Goal: Information Seeking & Learning: Compare options

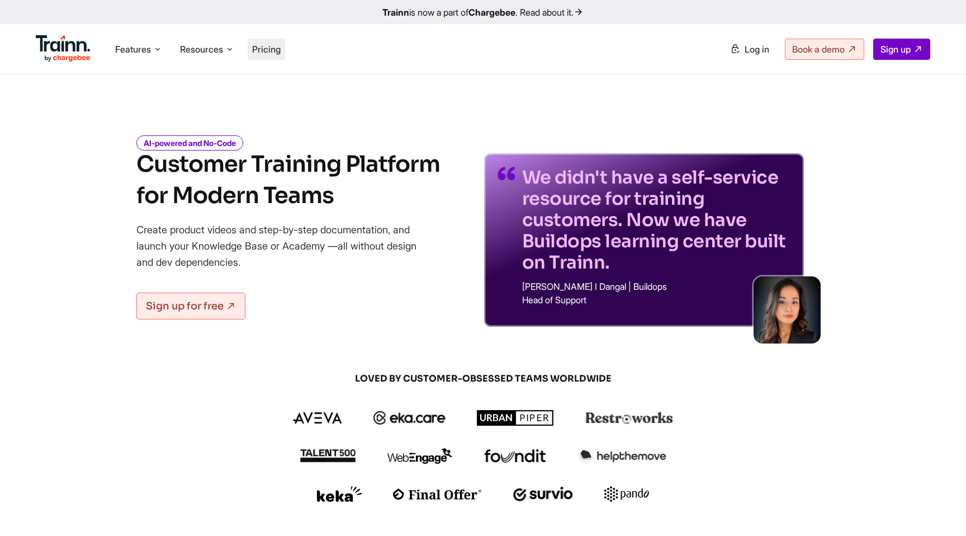
click at [281, 49] on span "Pricing" at bounding box center [266, 49] width 29 height 11
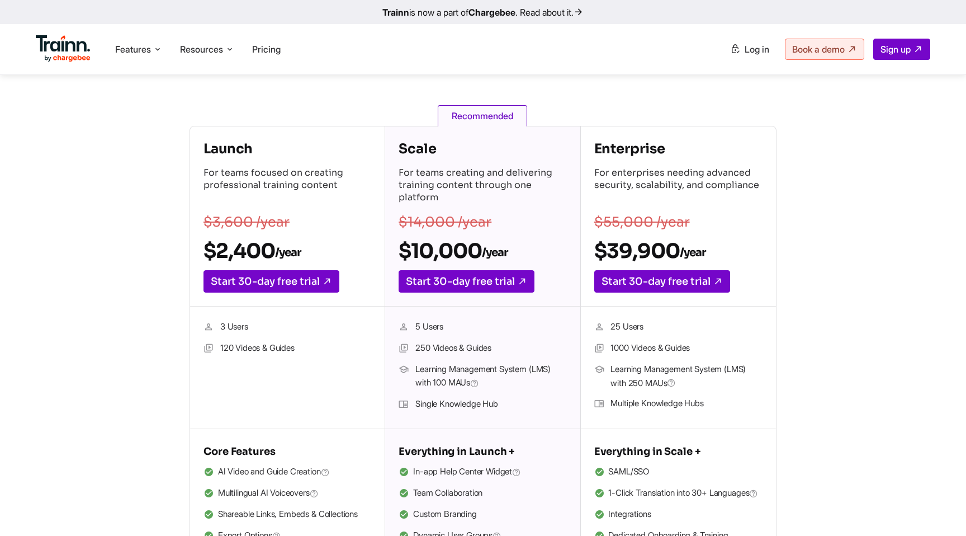
scroll to position [137, 0]
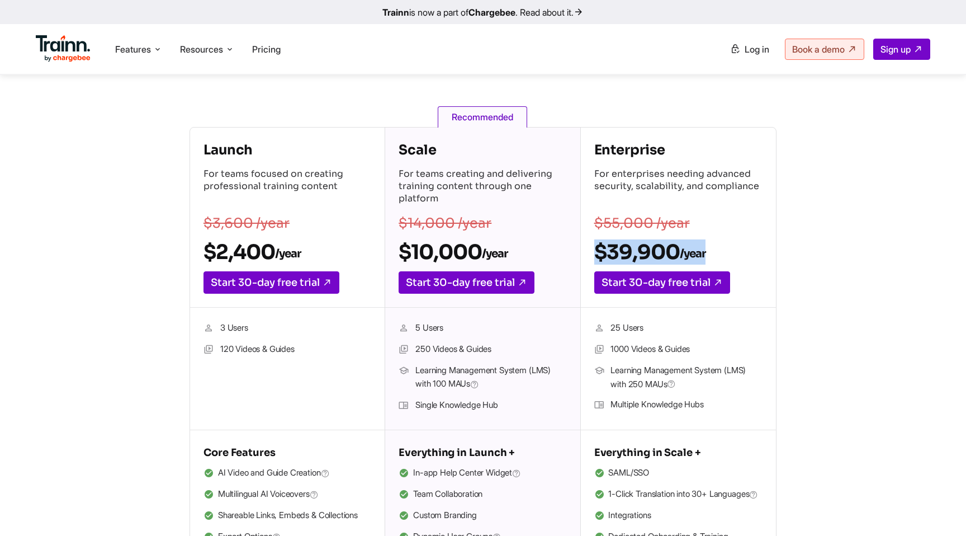
drag, startPoint x: 719, startPoint y: 253, endPoint x: 591, endPoint y: 255, distance: 128.1
click at [591, 255] on div "Enterprise For enterprises needing advanced security, scalability, and complian…" at bounding box center [678, 217] width 195 height 180
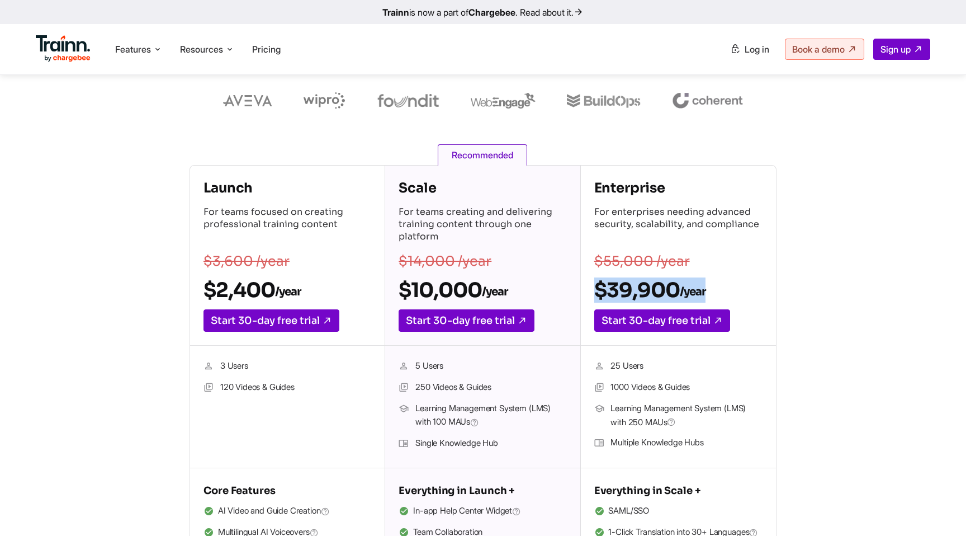
scroll to position [0, 0]
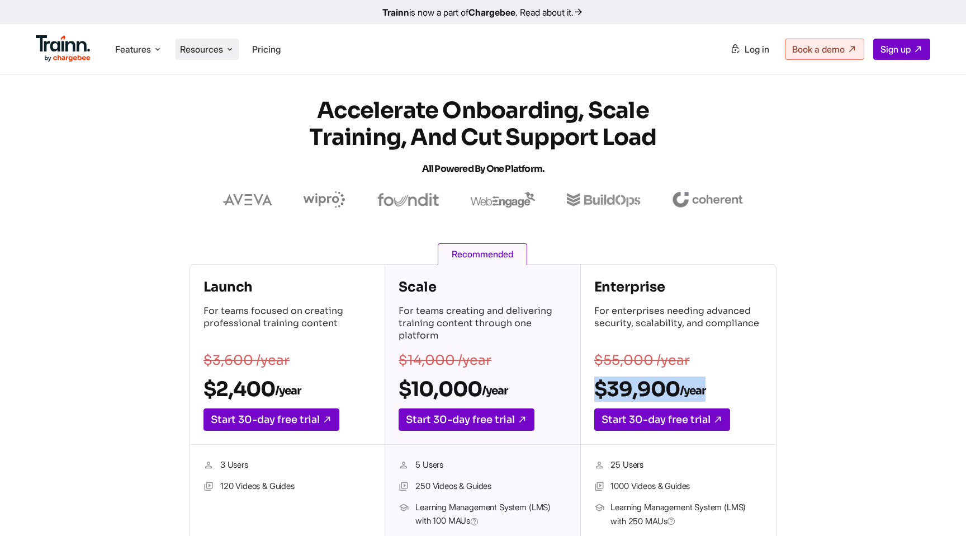
click at [234, 57] on li "Resources Resources Trainn Help Center Help videos to get you started. Trainn B…" at bounding box center [207, 49] width 63 height 21
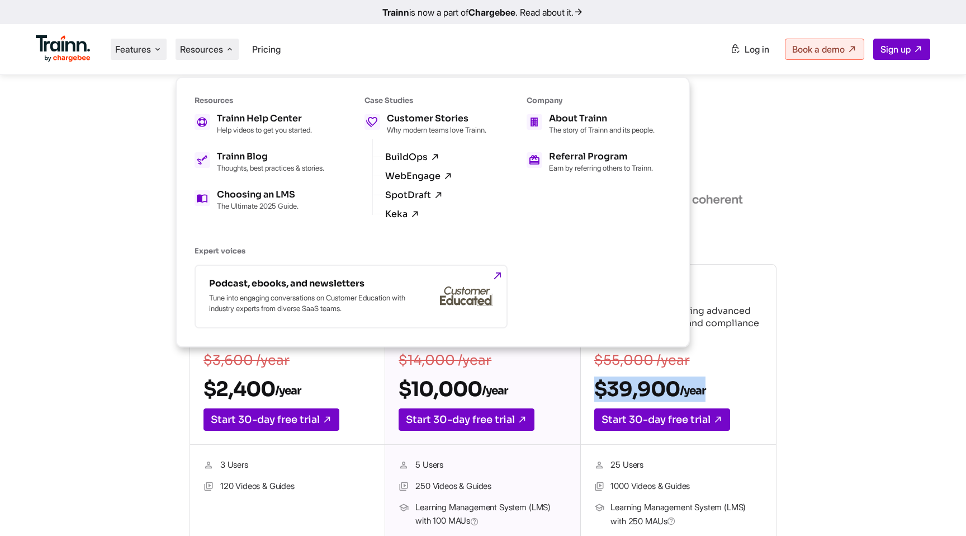
click at [158, 53] on icon at bounding box center [157, 49] width 9 height 11
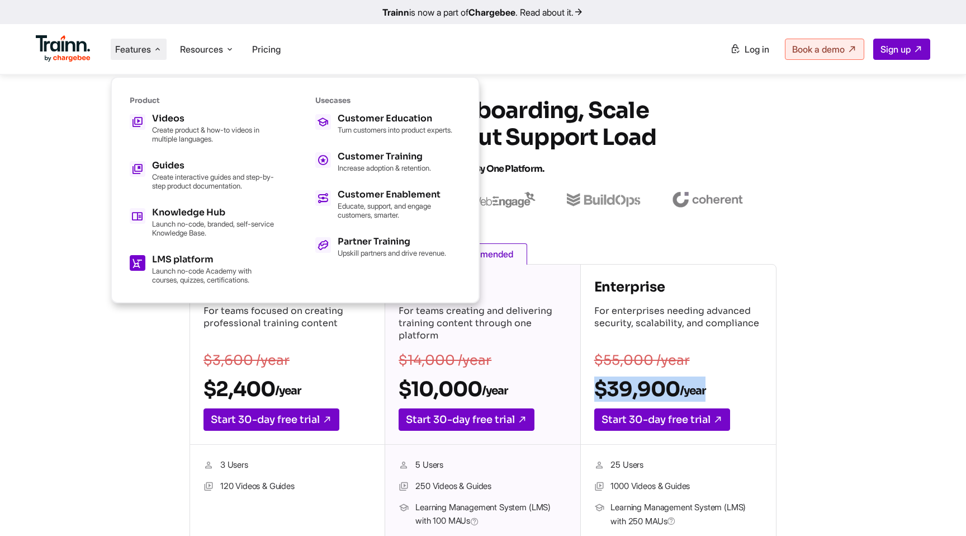
click at [226, 269] on p "Launch no-code Academy with courses, quizzes, certifications." at bounding box center [213, 275] width 123 height 18
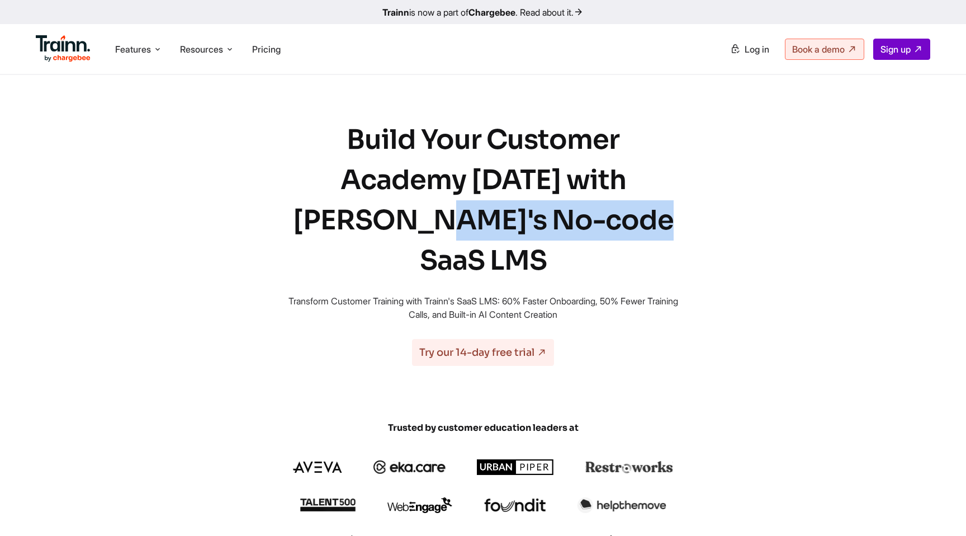
drag, startPoint x: 384, startPoint y: 182, endPoint x: 556, endPoint y: 176, distance: 172.3
click at [556, 176] on h1 "Build Your Customer Academy [DATE] with [PERSON_NAME]'s No-code SaaS LMS" at bounding box center [483, 200] width 403 height 161
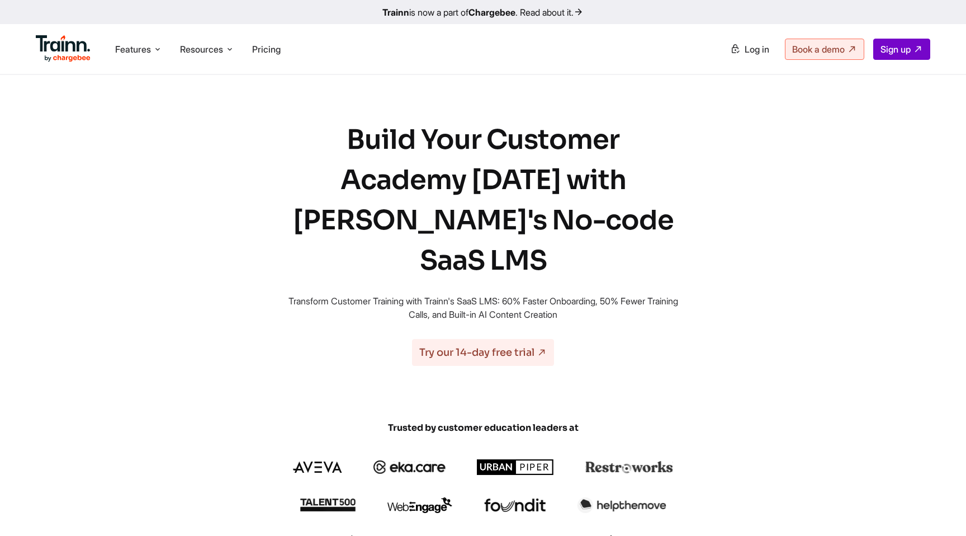
click at [470, 224] on h1 "Build Your Customer Academy [DATE] with [PERSON_NAME]'s No-code SaaS LMS" at bounding box center [483, 200] width 403 height 161
drag, startPoint x: 604, startPoint y: 182, endPoint x: 615, endPoint y: 210, distance: 29.7
click at [615, 210] on h1 "Build Your Customer Academy [DATE] with [PERSON_NAME]'s No-code SaaS LMS" at bounding box center [483, 200] width 403 height 161
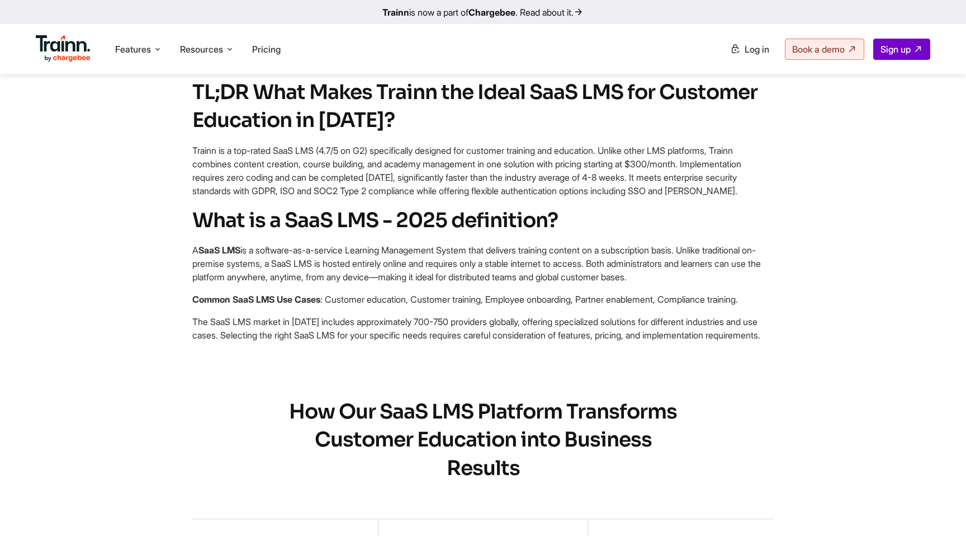
scroll to position [528, 0]
drag, startPoint x: 295, startPoint y: 396, endPoint x: 710, endPoint y: 417, distance: 415.4
click at [710, 417] on div "How Our SaaS LMS Platform Transforms Customer Education into Business Results" at bounding box center [483, 440] width 526 height 84
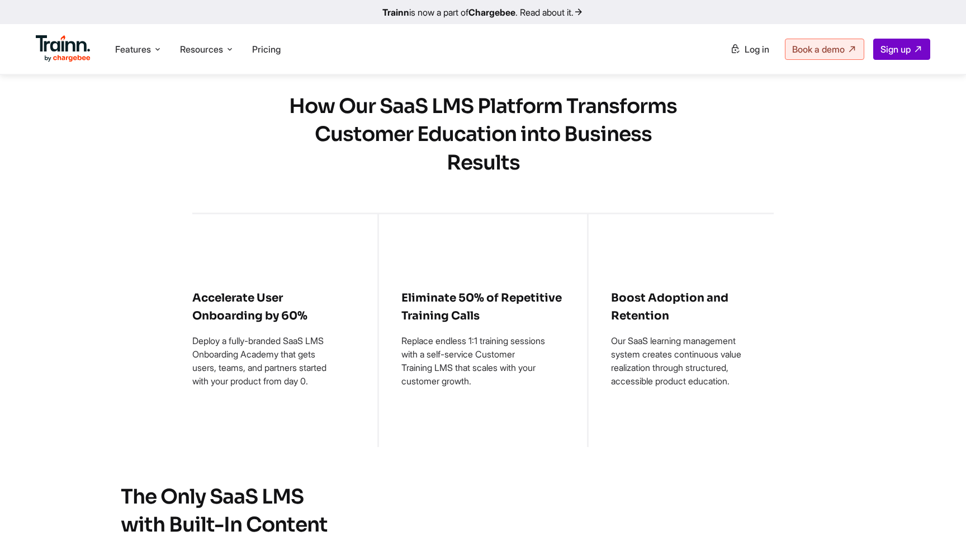
scroll to position [792, 0]
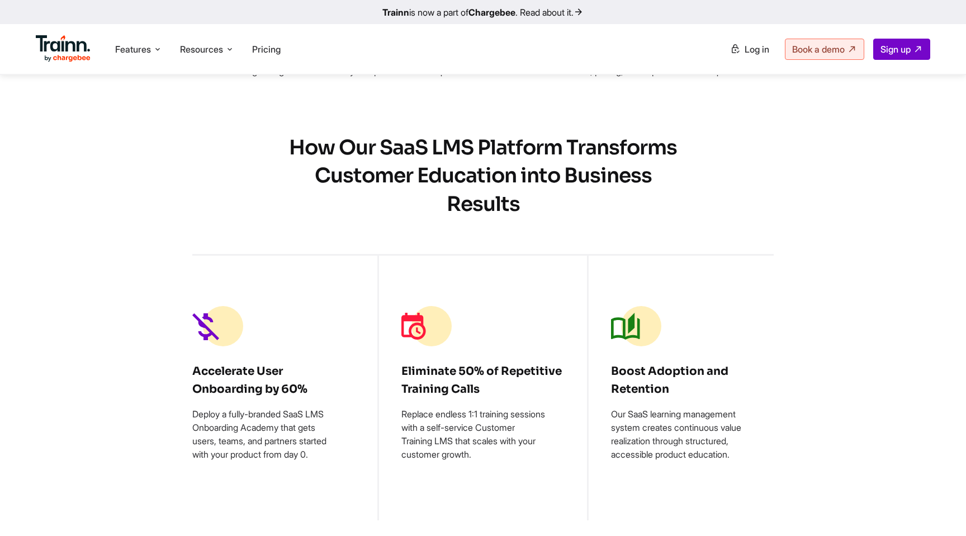
click at [53, 55] on img at bounding box center [63, 48] width 55 height 27
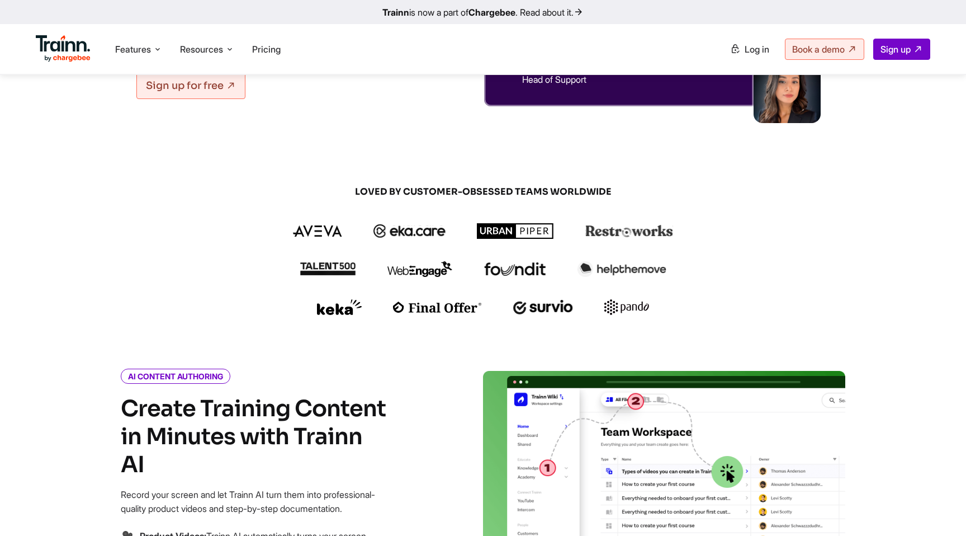
scroll to position [221, 0]
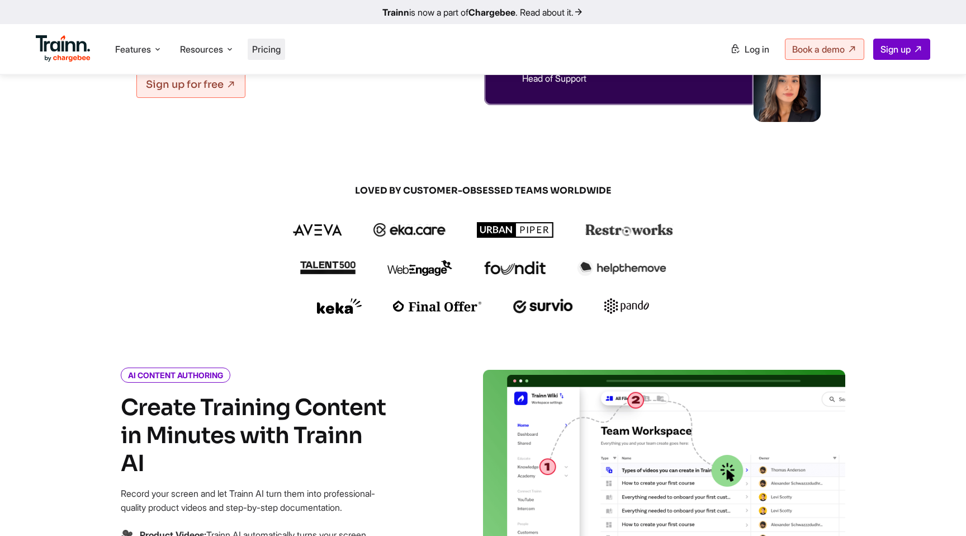
click at [268, 54] on span "Pricing" at bounding box center [266, 49] width 29 height 11
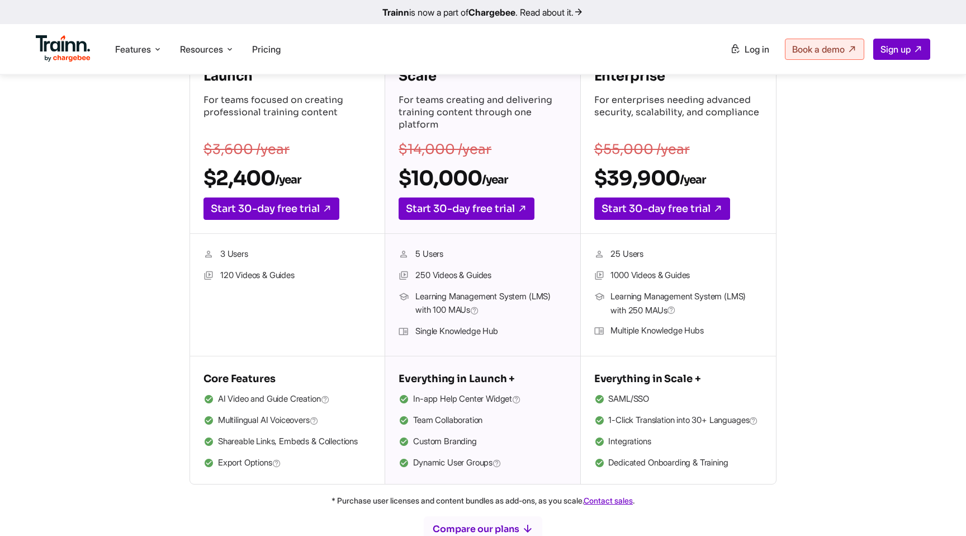
scroll to position [270, 0]
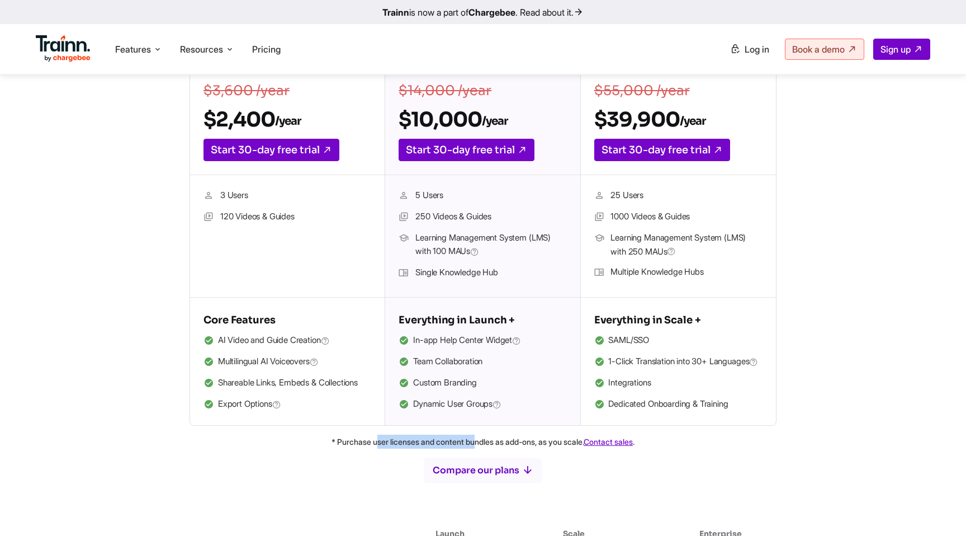
drag, startPoint x: 367, startPoint y: 452, endPoint x: 474, endPoint y: 451, distance: 107.4
click at [474, 448] on p "* Purchase user licenses and content bundles as add-ons, as you scale. Contact …" at bounding box center [483, 441] width 805 height 14
click at [522, 476] on icon "button" at bounding box center [528, 470] width 12 height 12
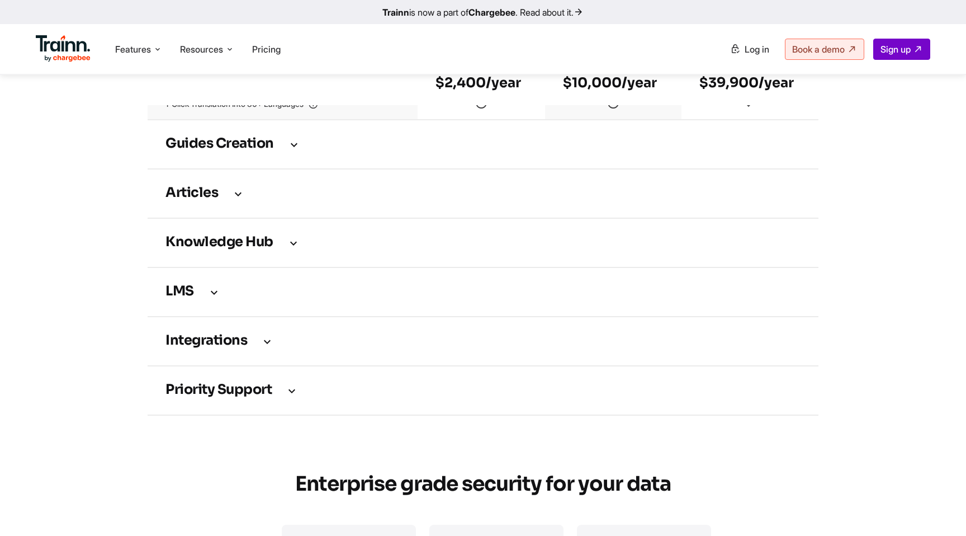
scroll to position [1556, 0]
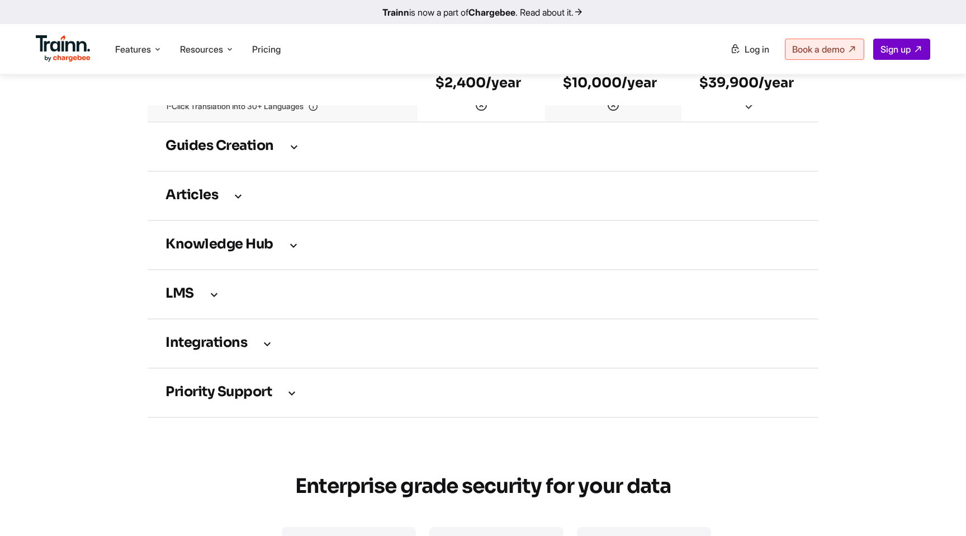
click at [189, 300] on h3 "LMS" at bounding box center [483, 294] width 635 height 12
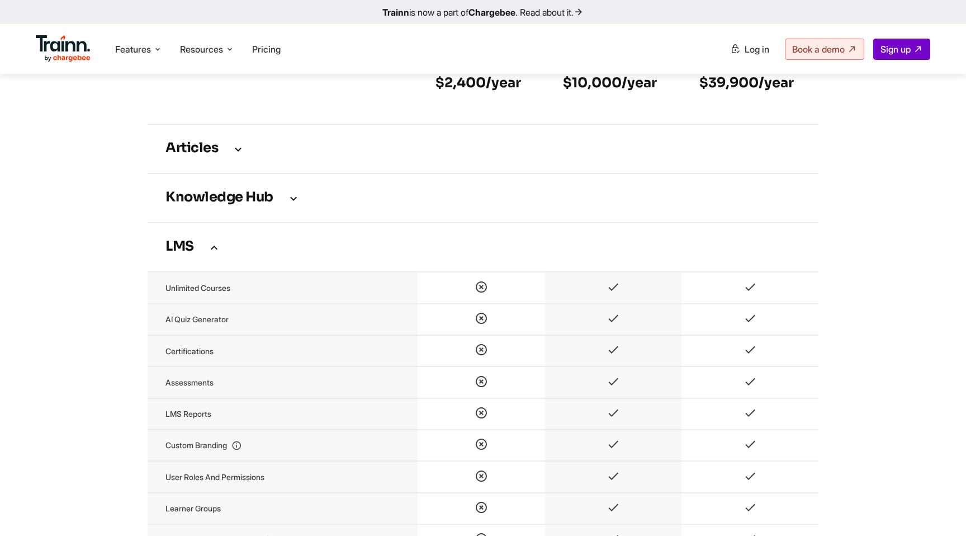
scroll to position [1606, 0]
click at [283, 205] on td "Knowledge Hub" at bounding box center [483, 195] width 671 height 49
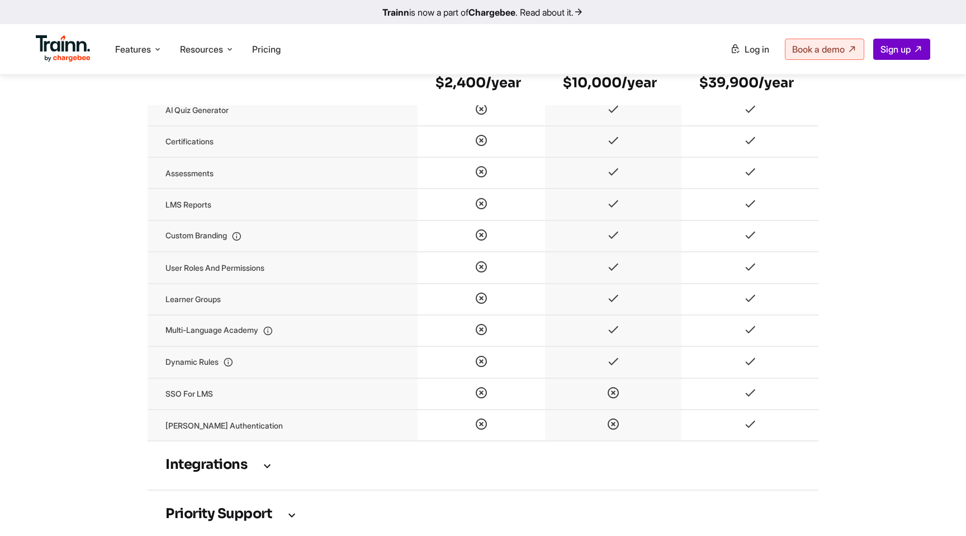
scroll to position [2069, 0]
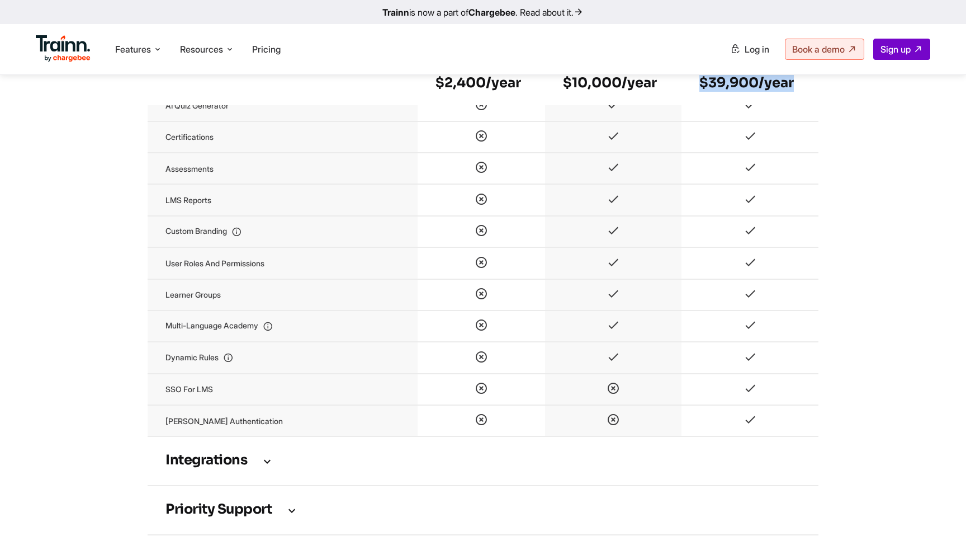
drag, startPoint x: 694, startPoint y: 81, endPoint x: 811, endPoint y: 82, distance: 116.9
click at [811, 82] on th "Enterprise $39,900/year" at bounding box center [750, 77] width 137 height 55
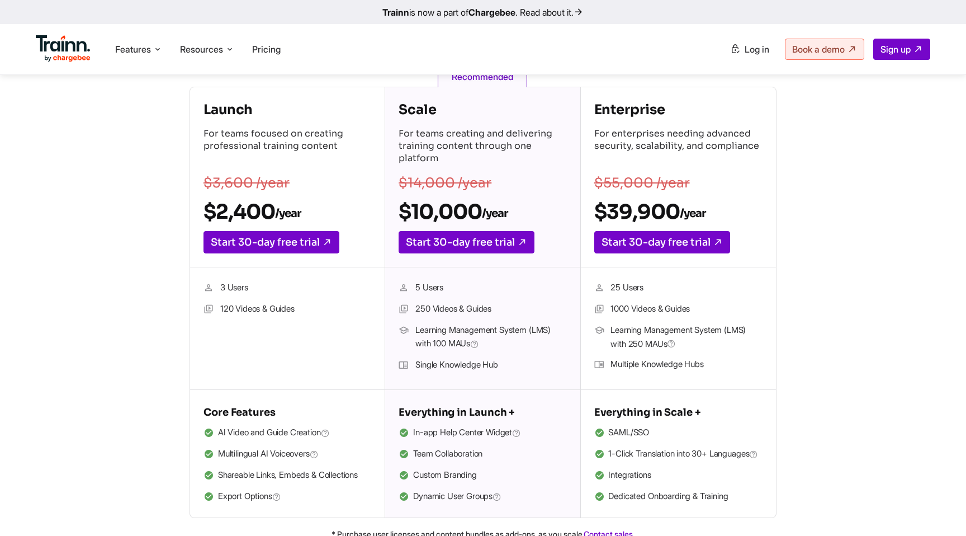
scroll to position [179, 0]
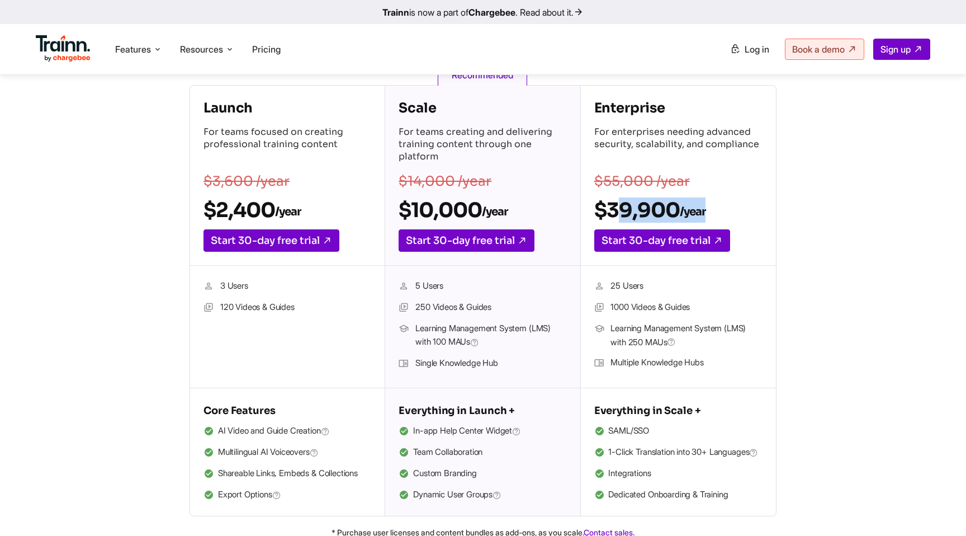
drag, startPoint x: 713, startPoint y: 203, endPoint x: 621, endPoint y: 206, distance: 91.7
click at [621, 206] on h2 "$39,900 /year" at bounding box center [678, 209] width 168 height 25
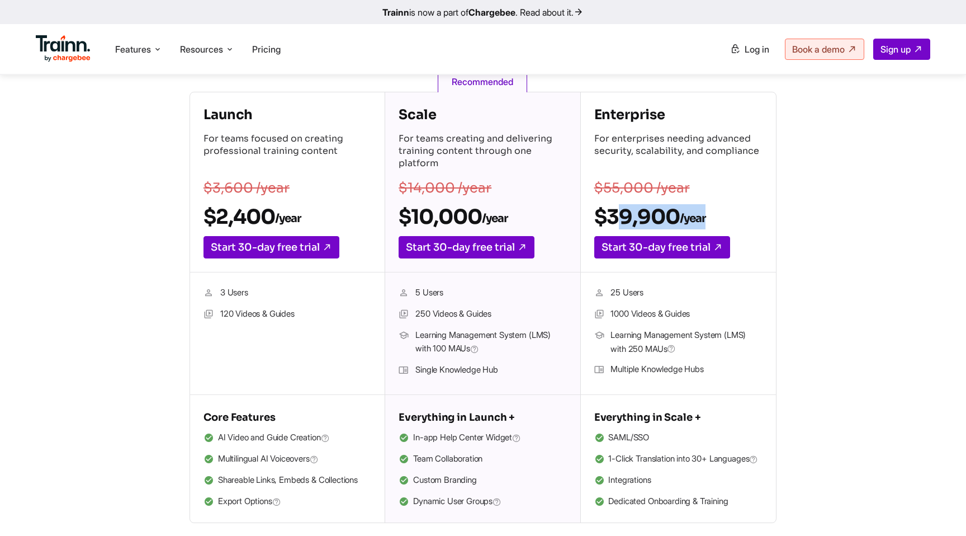
scroll to position [163, 0]
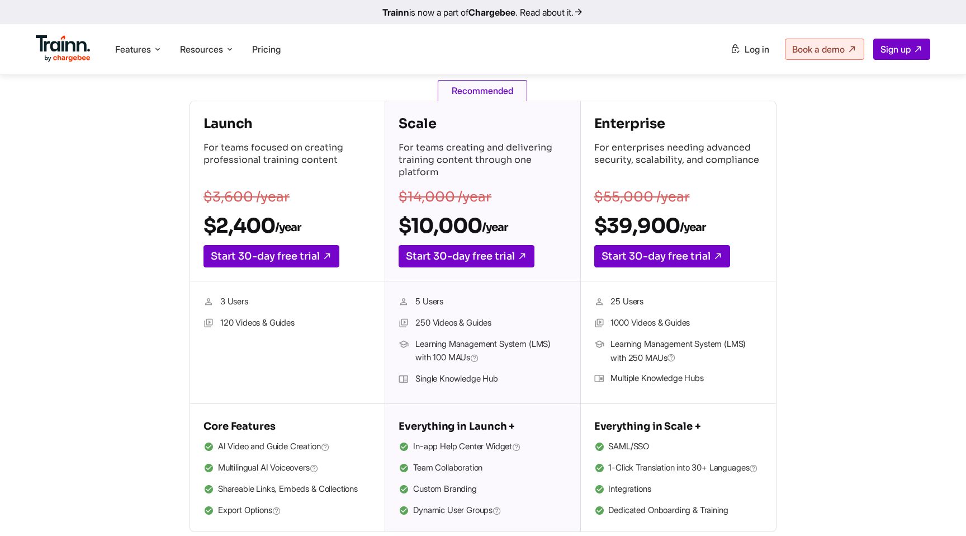
drag, startPoint x: 256, startPoint y: 149, endPoint x: 342, endPoint y: 160, distance: 86.3
click at [342, 160] on p "For teams focused on creating professional training content" at bounding box center [288, 160] width 168 height 39
click at [296, 319] on li "120 Videos & Guides" at bounding box center [288, 323] width 168 height 15
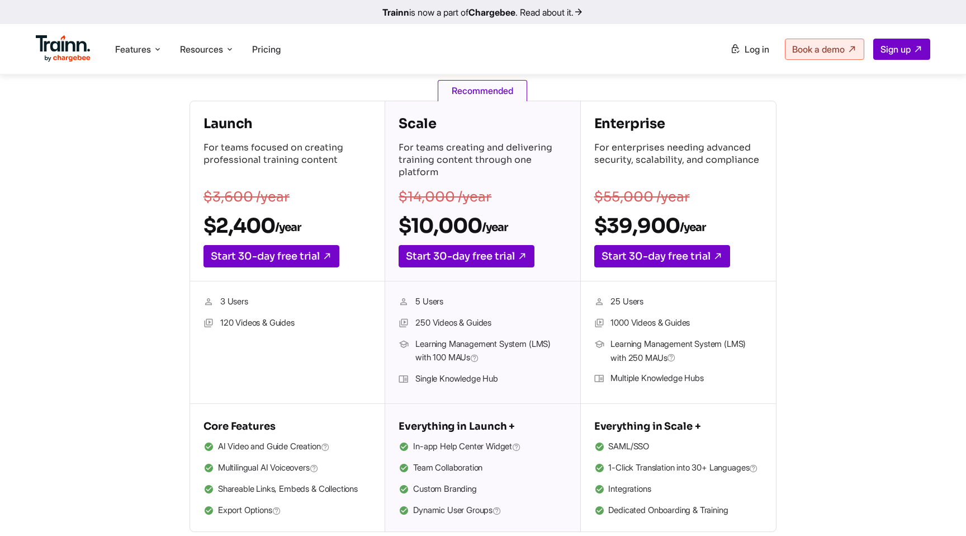
click at [287, 355] on ul "3 Users 120 Videos & Guides" at bounding box center [288, 342] width 168 height 95
click at [237, 322] on li "120 Videos & Guides" at bounding box center [288, 323] width 168 height 15
click at [273, 323] on li "120 Videos & Guides" at bounding box center [288, 323] width 168 height 15
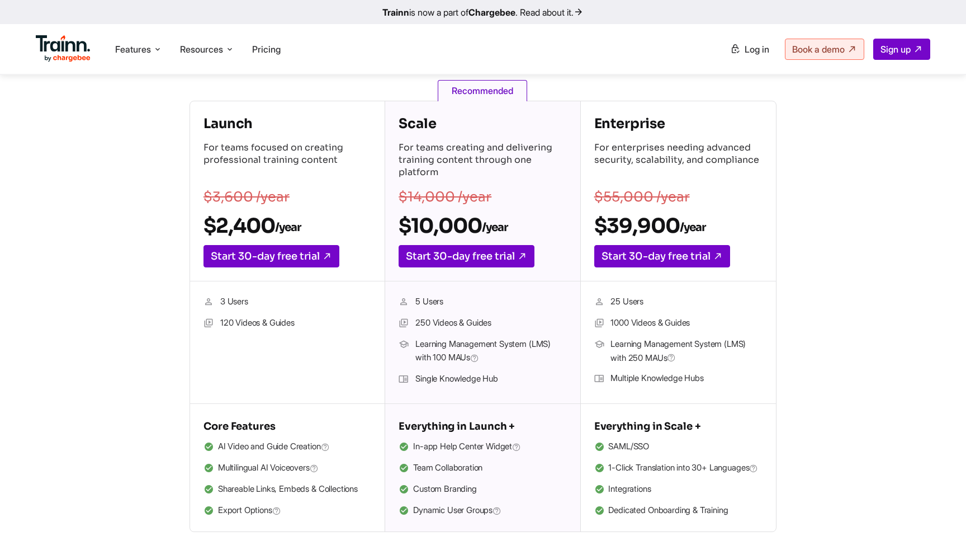
drag, startPoint x: 242, startPoint y: 323, endPoint x: 295, endPoint y: 322, distance: 53.7
click at [295, 322] on li "120 Videos & Guides" at bounding box center [288, 323] width 168 height 15
click at [159, 49] on icon at bounding box center [157, 49] width 9 height 11
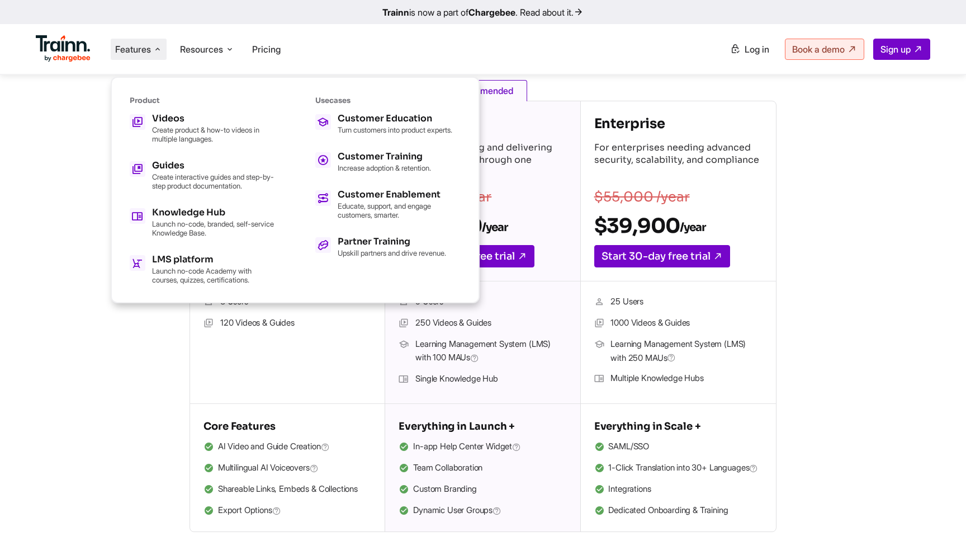
click at [176, 410] on div "Launch For teams focused on creating professional training content $3,600 /year…" at bounding box center [483, 316] width 805 height 431
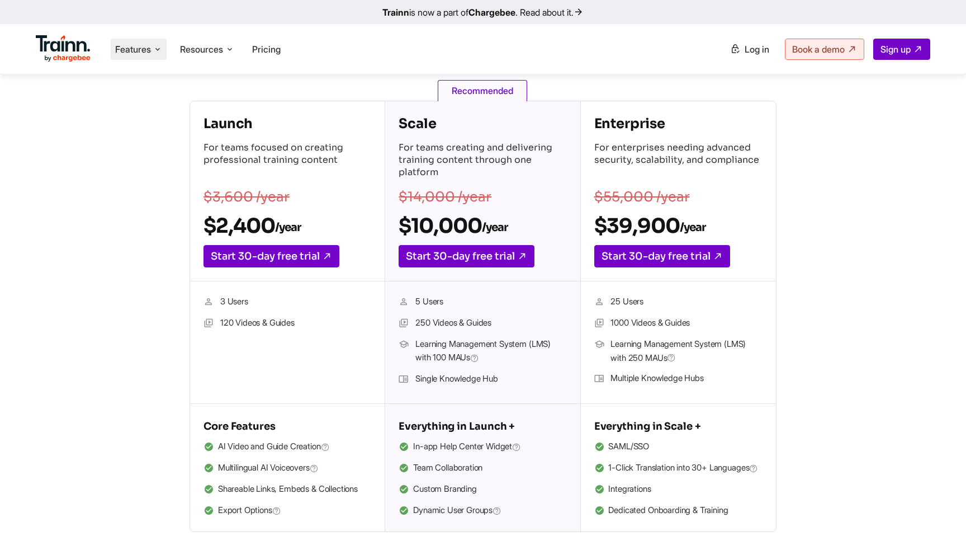
click at [158, 51] on icon at bounding box center [157, 49] width 9 height 11
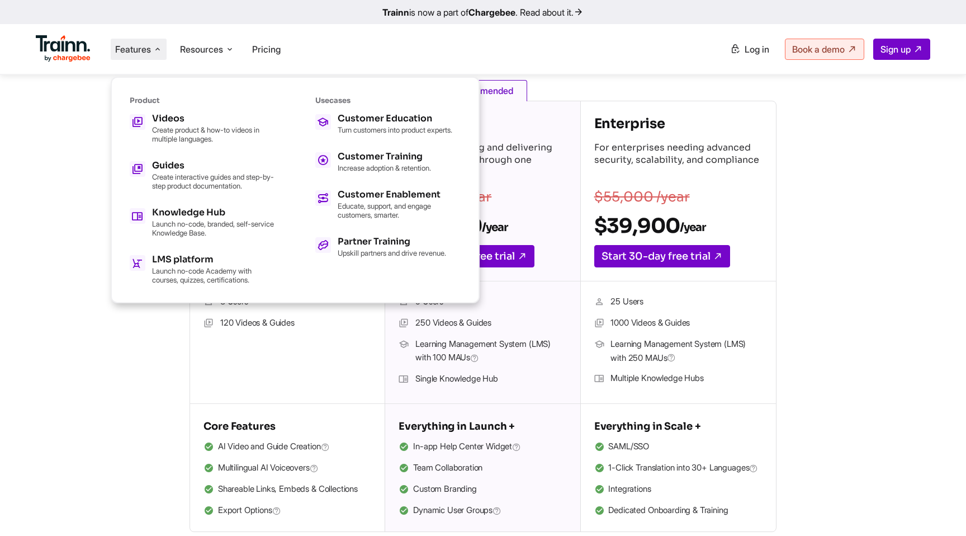
click at [524, 395] on div "5 Users 250 Videos & Guides Learning Management System (LMS) with 100 [PERSON_N…" at bounding box center [482, 342] width 195 height 122
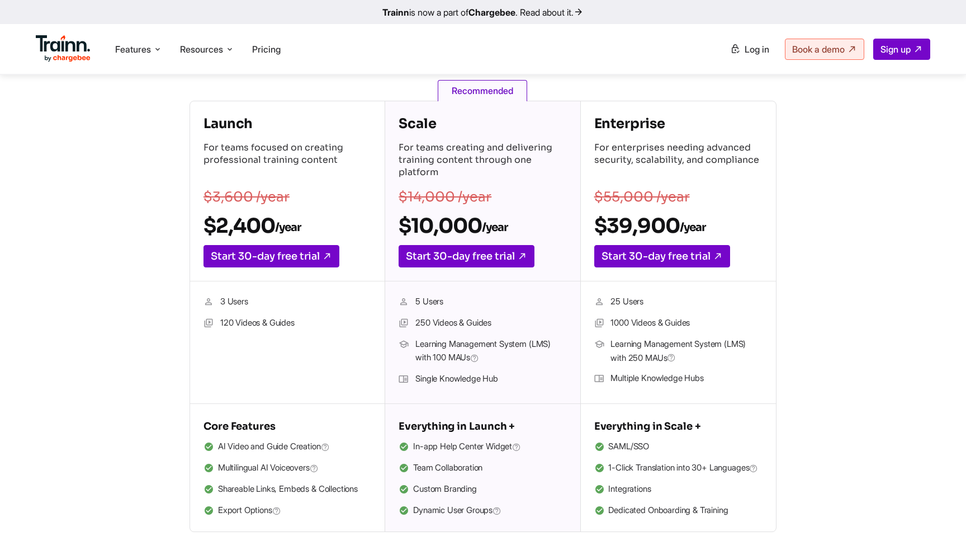
click at [433, 374] on li "Single Knowledge Hub" at bounding box center [483, 379] width 168 height 15
click at [653, 363] on span "Learning Management System (LMS) with 250 MAUs" at bounding box center [687, 350] width 152 height 27
drag, startPoint x: 603, startPoint y: 300, endPoint x: 731, endPoint y: 384, distance: 152.6
click at [731, 384] on ul "25 Users 1000 Videos & Guides Learning Management System (LMS) with 250 [PERSON…" at bounding box center [678, 342] width 168 height 95
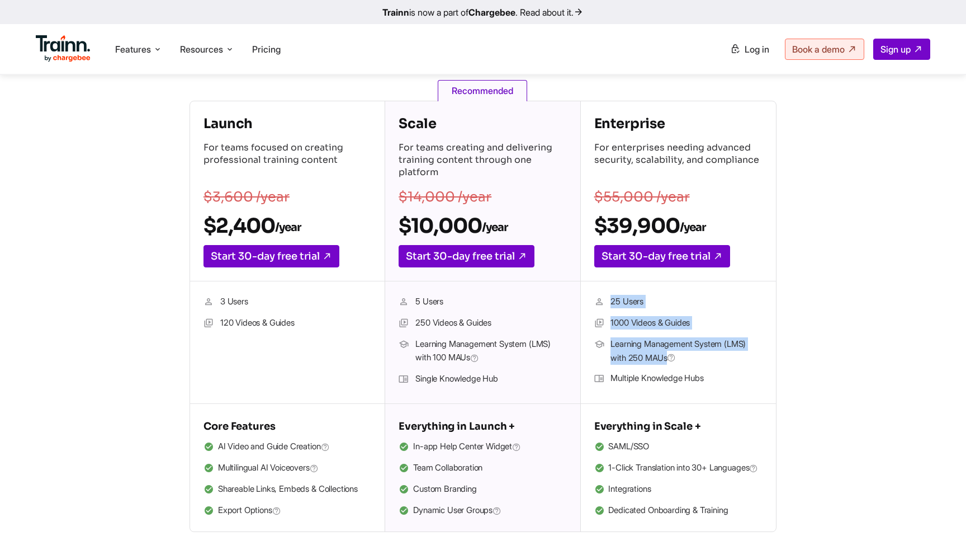
click at [731, 384] on li "Multiple Knowledge Hubs" at bounding box center [678, 378] width 168 height 15
drag, startPoint x: 731, startPoint y: 384, endPoint x: 651, endPoint y: 303, distance: 114.3
click at [651, 303] on ul "25 Users 1000 Videos & Guides Learning Management System (LMS) with 250 [PERSON…" at bounding box center [678, 342] width 168 height 95
click at [651, 303] on li "25 Users" at bounding box center [678, 302] width 168 height 15
drag, startPoint x: 598, startPoint y: 226, endPoint x: 760, endPoint y: 207, distance: 163.2
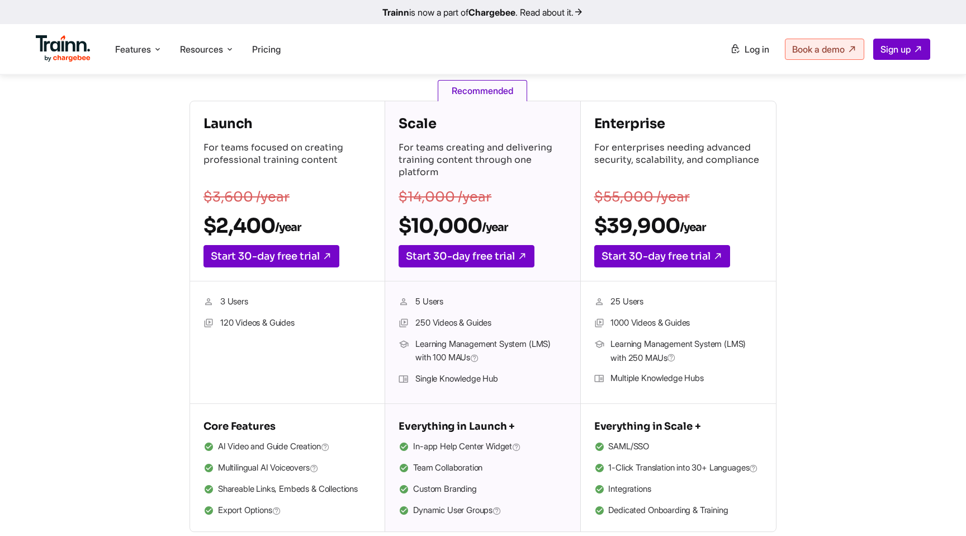
click at [760, 207] on div "Enterprise For enterprises needing advanced security, scalability, and complian…" at bounding box center [678, 191] width 195 height 180
drag, startPoint x: 727, startPoint y: 226, endPoint x: 649, endPoint y: 225, distance: 78.3
click at [649, 225] on h2 "$39,900 /year" at bounding box center [678, 225] width 168 height 25
drag, startPoint x: 590, startPoint y: 195, endPoint x: 705, endPoint y: 200, distance: 114.2
click at [705, 200] on div "Enterprise For enterprises needing advanced security, scalability, and complian…" at bounding box center [678, 191] width 195 height 180
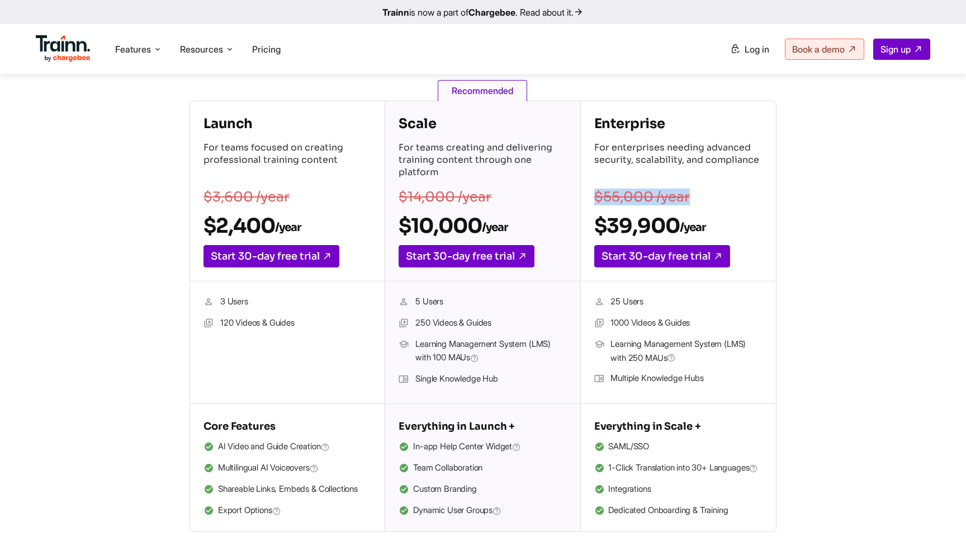
scroll to position [0, 0]
